Goal: Complete application form

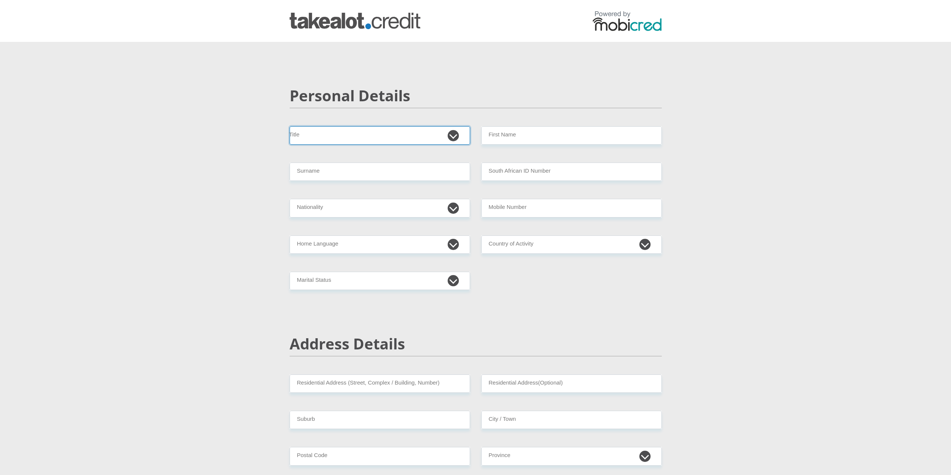
click at [453, 131] on select "Mr Ms Mrs Dr [PERSON_NAME]" at bounding box center [379, 135] width 180 height 18
click at [453, 132] on select "Mr Ms Mrs Dr [PERSON_NAME]" at bounding box center [379, 135] width 180 height 18
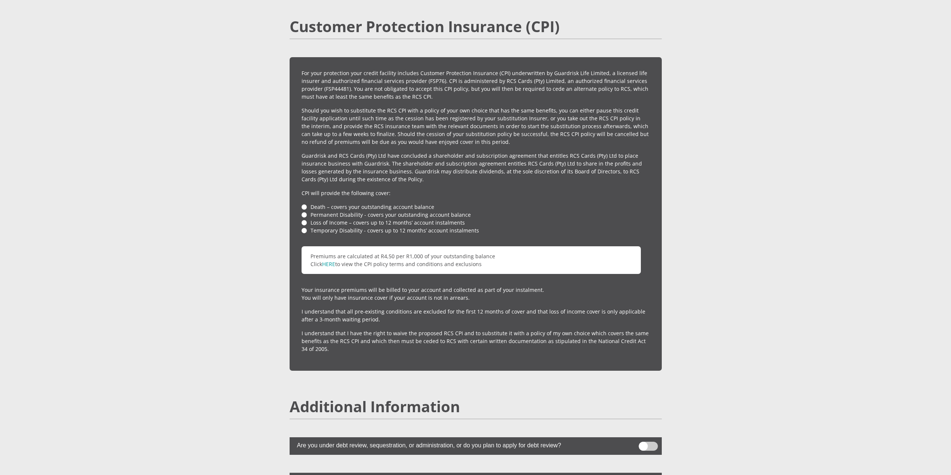
scroll to position [1642, 0]
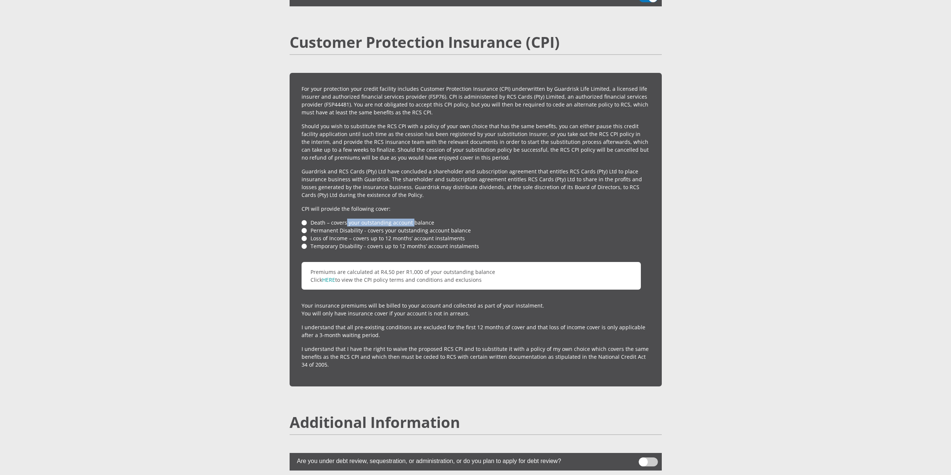
drag, startPoint x: 346, startPoint y: 206, endPoint x: 412, endPoint y: 218, distance: 67.3
click at [418, 219] on li "Death – covers your outstanding account balance" at bounding box center [475, 223] width 348 height 8
drag, startPoint x: 356, startPoint y: 218, endPoint x: 409, endPoint y: 216, distance: 52.7
click at [409, 219] on ul "Death – covers your outstanding account balance Permanent Disability - covers y…" at bounding box center [475, 234] width 348 height 31
drag, startPoint x: 298, startPoint y: 210, endPoint x: 353, endPoint y: 214, distance: 55.4
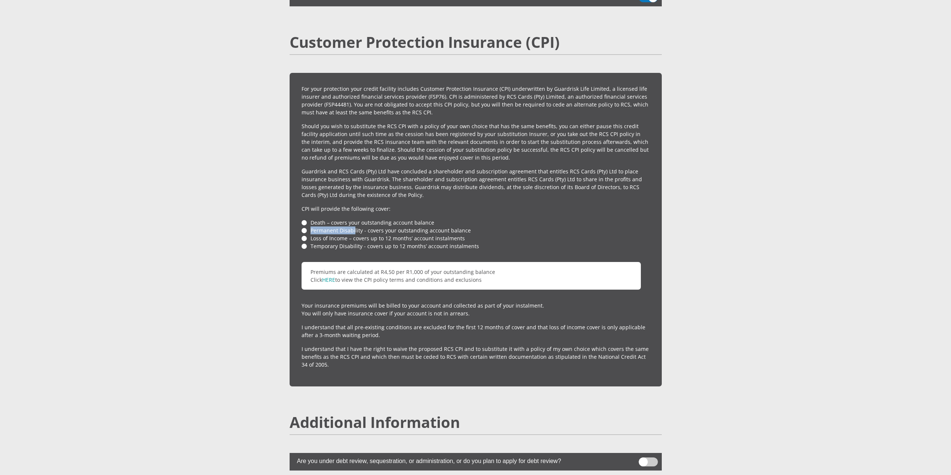
click at [353, 214] on div "For your protection your credit facility includes Customer Protection Insurance…" at bounding box center [475, 229] width 372 height 313
drag, startPoint x: 353, startPoint y: 220, endPoint x: 384, endPoint y: 224, distance: 30.9
click at [384, 234] on li "Loss of Income – covers up to 12 months’ account instalments" at bounding box center [475, 238] width 348 height 8
drag, startPoint x: 398, startPoint y: 220, endPoint x: 450, endPoint y: 219, distance: 51.6
click at [440, 234] on li "Loss of Income – covers up to 12 months’ account instalments" at bounding box center [475, 238] width 348 height 8
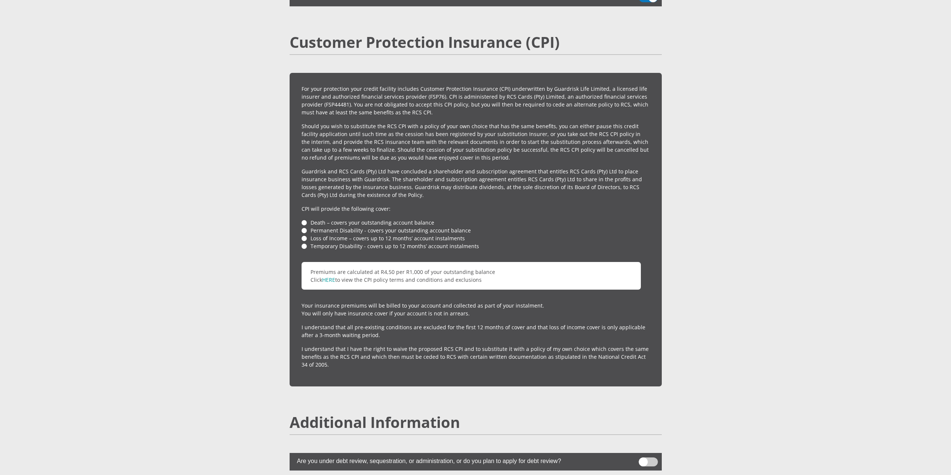
click at [461, 234] on li "Loss of Income – covers up to 12 months’ account instalments" at bounding box center [475, 238] width 348 height 8
drag, startPoint x: 364, startPoint y: 227, endPoint x: 473, endPoint y: 222, distance: 108.8
click at [473, 222] on ul "Death – covers your outstanding account balance Permanent Disability - covers y…" at bounding box center [475, 234] width 348 height 31
click at [487, 242] on li "Temporary Disability - covers up to 12 months’ account instalments" at bounding box center [475, 246] width 348 height 8
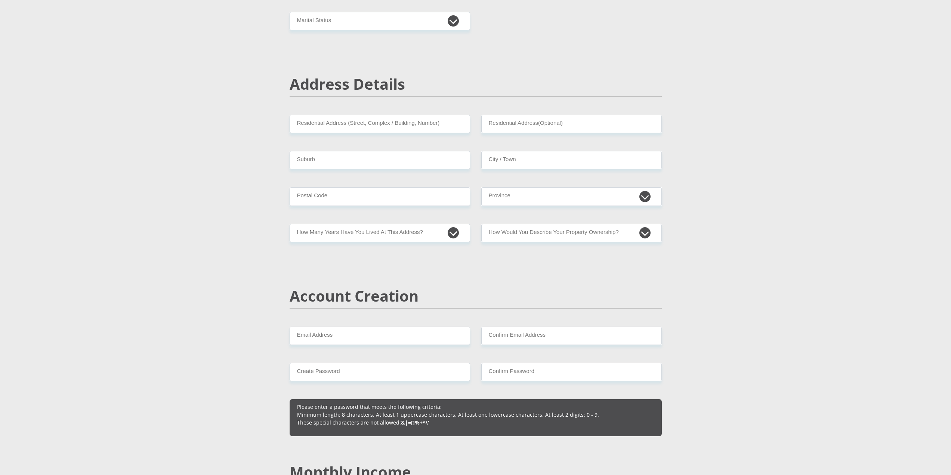
scroll to position [0, 0]
